Goal: Task Accomplishment & Management: Manage account settings

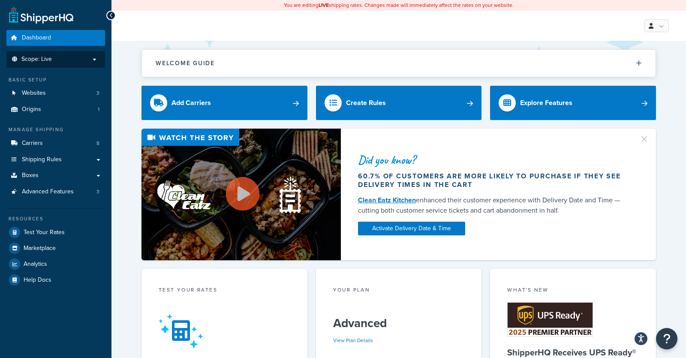
click at [30, 62] on span "Scope: Live" at bounding box center [36, 59] width 30 height 7
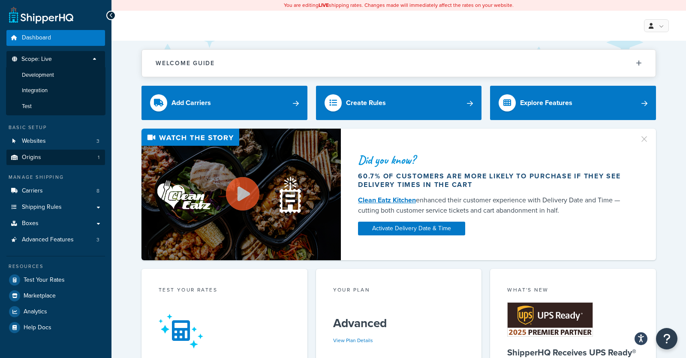
click at [30, 108] on span "Test" at bounding box center [27, 106] width 10 height 7
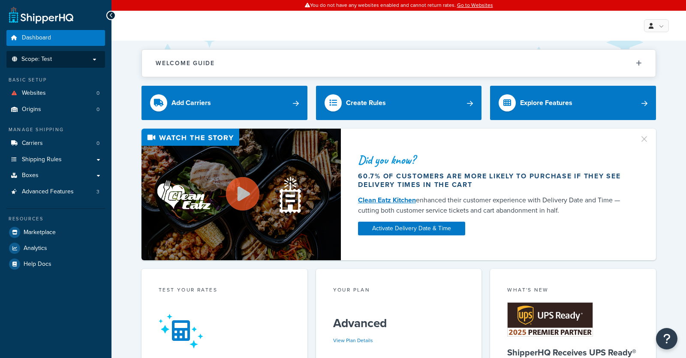
click at [34, 56] on span "Scope: Test" at bounding box center [36, 59] width 30 height 7
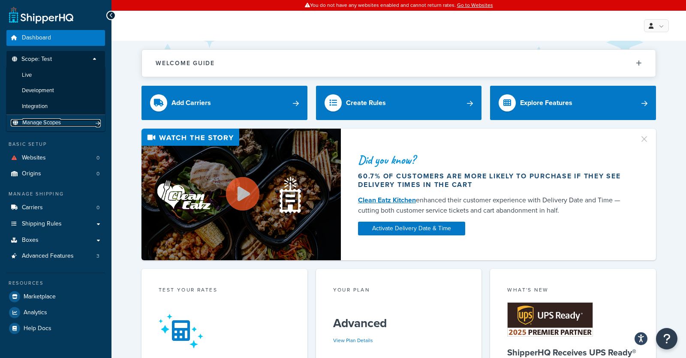
click at [30, 124] on span "Manage Scopes" at bounding box center [41, 122] width 39 height 7
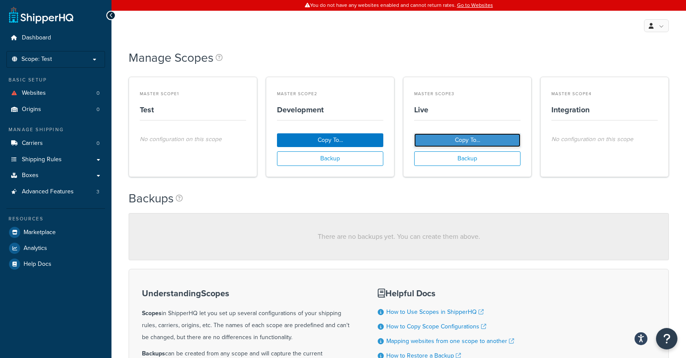
click at [463, 142] on button "Copy To..." at bounding box center [467, 140] width 106 height 14
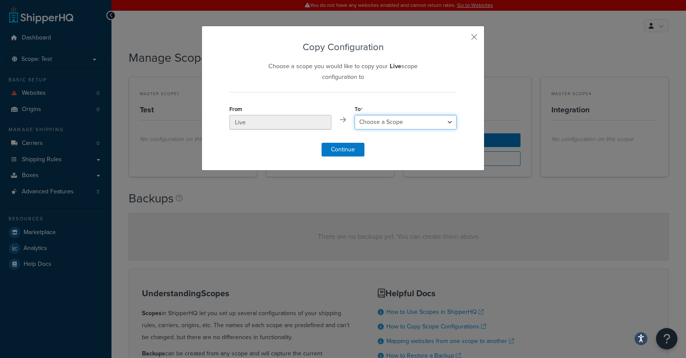
select select "149654"
click option "Test" at bounding box center [0, 0] width 0 height 0
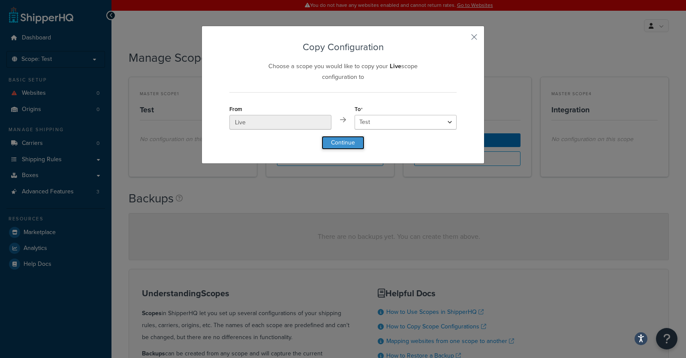
click at [356, 144] on button "Continue" at bounding box center [343, 143] width 43 height 14
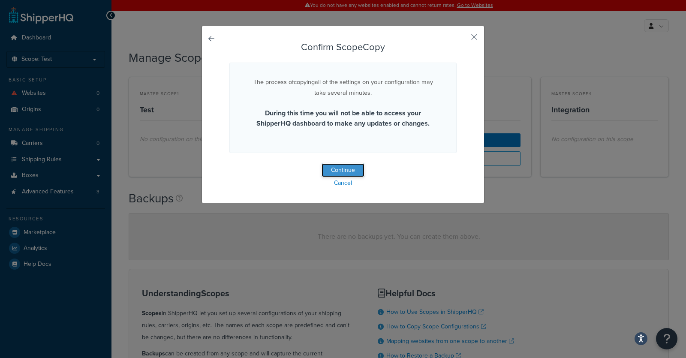
click at [339, 171] on button "Continue" at bounding box center [343, 170] width 43 height 14
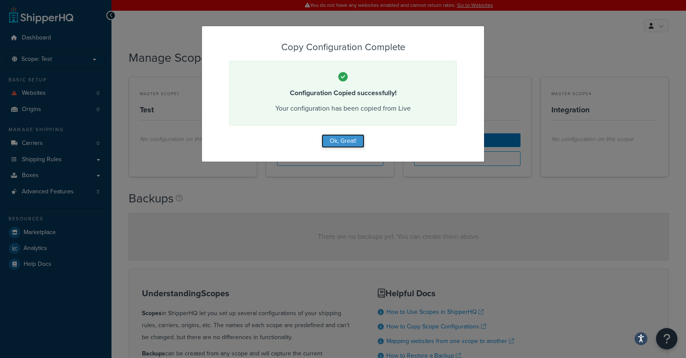
click at [335, 137] on button "Ok, Great!" at bounding box center [343, 141] width 43 height 14
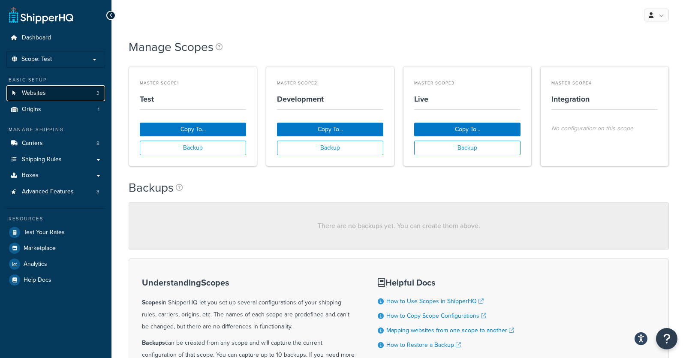
click at [36, 95] on span "Websites" at bounding box center [34, 93] width 24 height 7
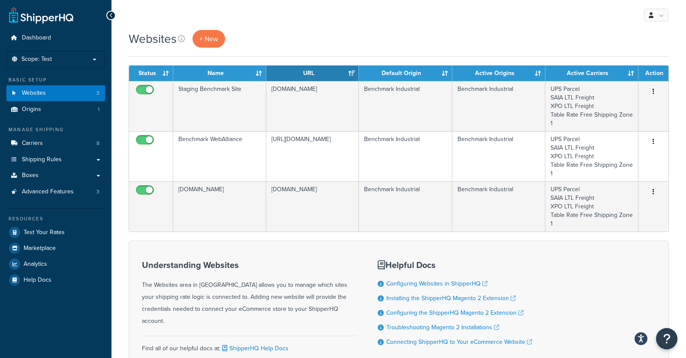
drag, startPoint x: 473, startPoint y: 42, endPoint x: 511, endPoint y: 16, distance: 45.3
click at [474, 41] on div "Websites + New" at bounding box center [399, 39] width 541 height 18
